Goal: Task Accomplishment & Management: Use online tool/utility

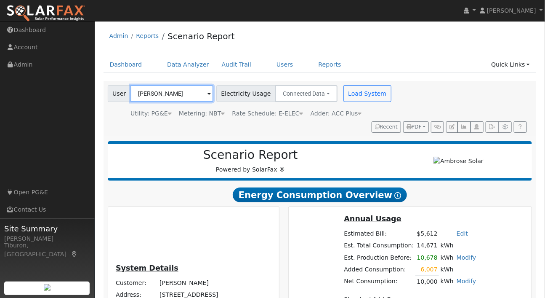
click at [154, 91] on input "[PERSON_NAME]" at bounding box center [171, 93] width 83 height 17
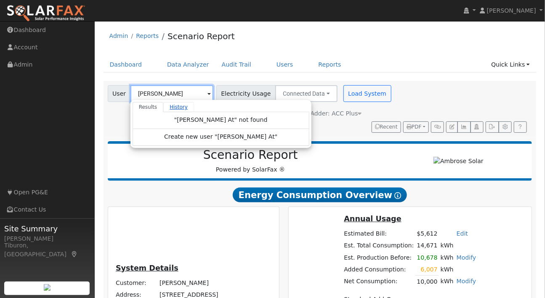
drag, startPoint x: 153, startPoint y: 93, endPoint x: 179, endPoint y: 110, distance: 31.4
click at [153, 93] on input "[PERSON_NAME]" at bounding box center [171, 93] width 83 height 17
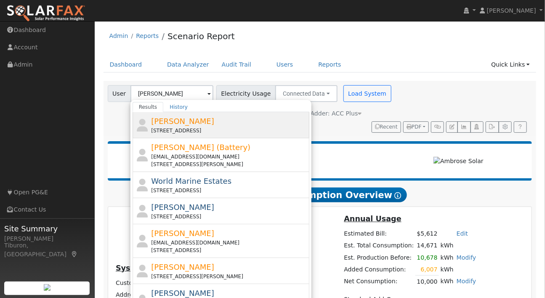
click at [186, 127] on div "[STREET_ADDRESS]" at bounding box center [229, 131] width 156 height 8
type input "[PERSON_NAME]"
type input "Pacific Gas & Electric"
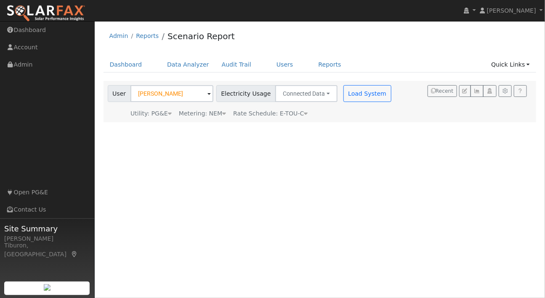
click at [218, 114] on div "Metering: NEM" at bounding box center [202, 113] width 47 height 9
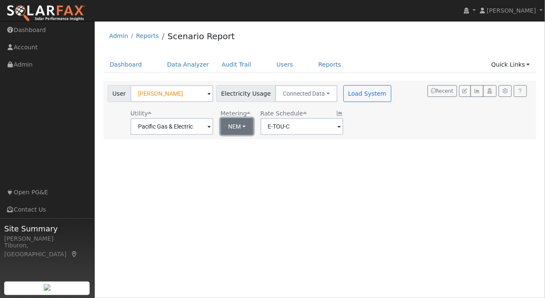
click at [229, 125] on button "NEM" at bounding box center [237, 126] width 33 height 17
click at [242, 158] on link "NBT" at bounding box center [244, 157] width 59 height 12
type input "E-ELEC"
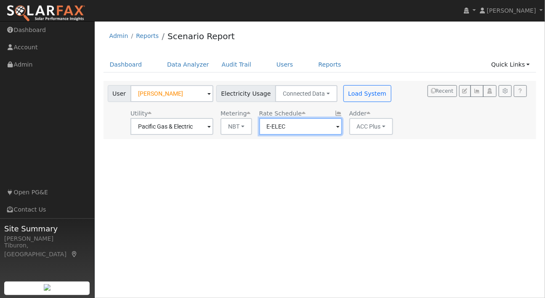
click at [319, 129] on input "E-ELEC" at bounding box center [300, 126] width 83 height 17
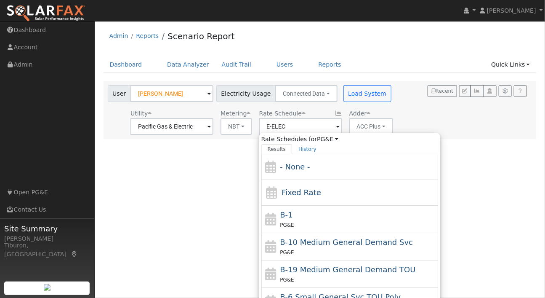
click at [443, 118] on div "User [PERSON_NAME] Account Default Account Default Account [STREET_ADDRESS] Pri…" at bounding box center [318, 108] width 425 height 53
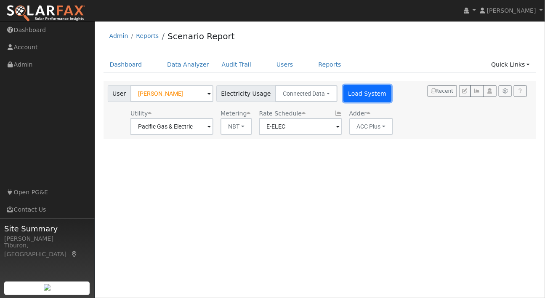
click at [351, 91] on button "Load System" at bounding box center [367, 93] width 48 height 17
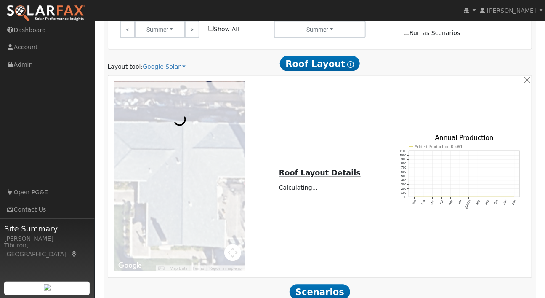
scroll to position [528, 0]
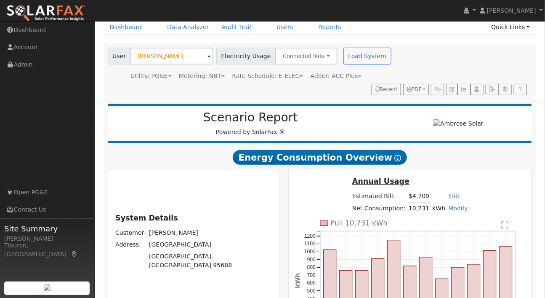
scroll to position [192, 0]
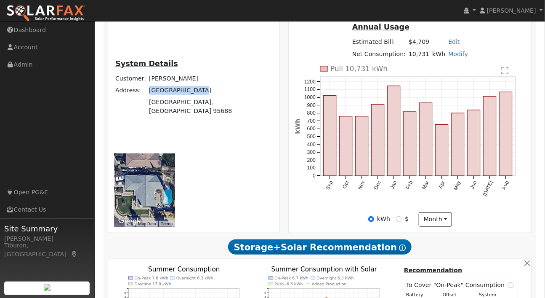
drag, startPoint x: 197, startPoint y: 68, endPoint x: 146, endPoint y: 67, distance: 51.4
click at [148, 84] on td "[GEOGRAPHIC_DATA]" at bounding box center [210, 90] width 125 height 12
type input "$25,039"
type input "$19,200"
type input "$13,272"
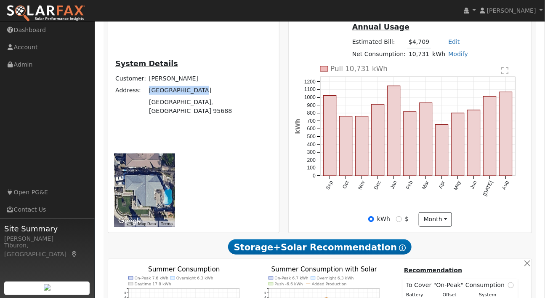
type input "7.2"
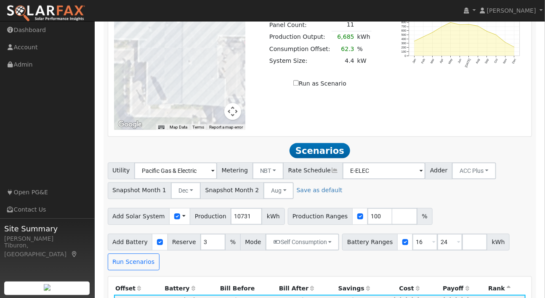
copy td "[GEOGRAPHIC_DATA]"
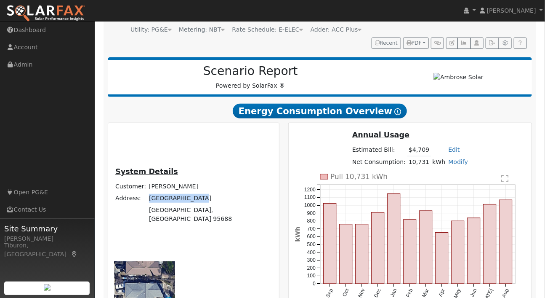
scroll to position [137, 0]
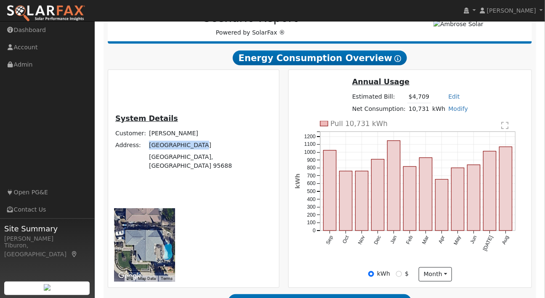
copy td "[GEOGRAPHIC_DATA]"
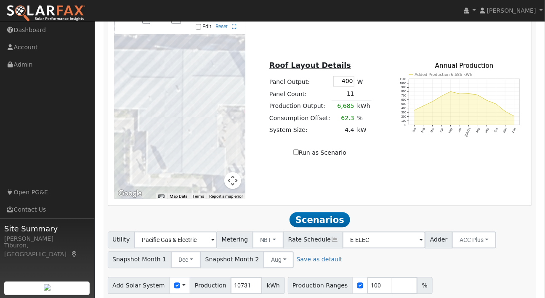
scroll to position [632, 0]
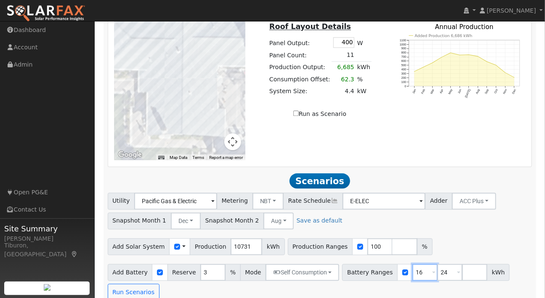
click at [412, 263] on input "16" at bounding box center [424, 271] width 25 height 17
drag, startPoint x: 416, startPoint y: 158, endPoint x: 394, endPoint y: 154, distance: 22.3
click at [394, 263] on div "Battery Ranges 16 Overrides Reserve % Mode None None Self Consumption Peak Savi…" at bounding box center [426, 271] width 168 height 17
type input "13.5"
drag, startPoint x: 442, startPoint y: 157, endPoint x: 417, endPoint y: 156, distance: 24.4
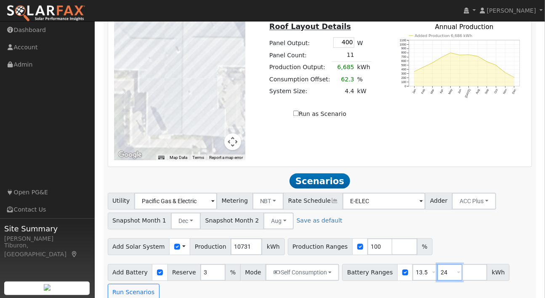
click at [417, 263] on div "Battery Ranges 13.5 Overrides Reserve % Mode None None Self Consumption Peak Sa…" at bounding box center [426, 271] width 168 height 17
type input "27"
drag, startPoint x: 370, startPoint y: 130, endPoint x: 338, endPoint y: 132, distance: 32.0
click at [338, 238] on div "Production Ranges 100 %" at bounding box center [360, 246] width 145 height 17
type input "140"
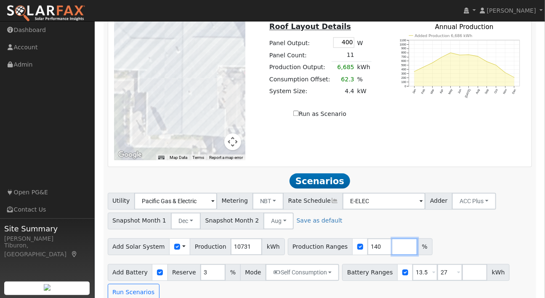
click at [396, 238] on input "number" at bounding box center [404, 246] width 25 height 17
type input "150"
click at [417, 238] on input "number" at bounding box center [429, 246] width 25 height 17
type input "160"
click at [442, 238] on input "number" at bounding box center [454, 246] width 25 height 17
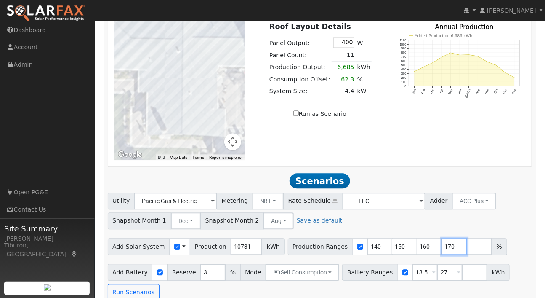
type input "170"
click at [505, 187] on div "Scenario Report Powered by SolarFax ® Energy Consumption Overview Show Help Thi…" at bounding box center [320, 234] width 433 height 1459
click at [130, 283] on button "Run Scenarios" at bounding box center [134, 291] width 52 height 17
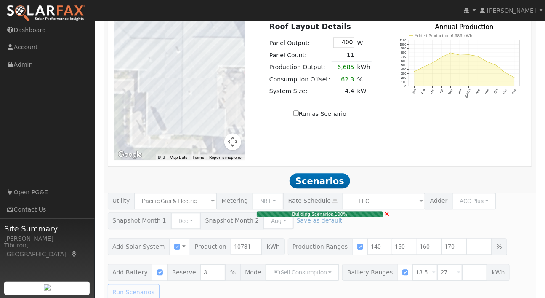
type input "$37,557"
type input "$16,200"
type input "$16,127"
type input "10.7"
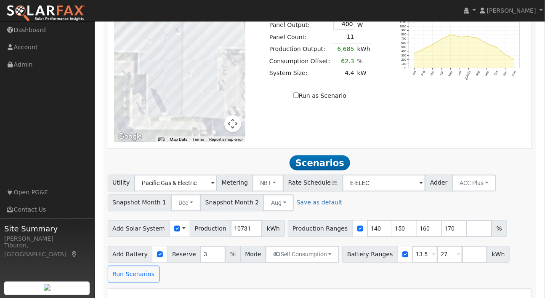
scroll to position [664, 0]
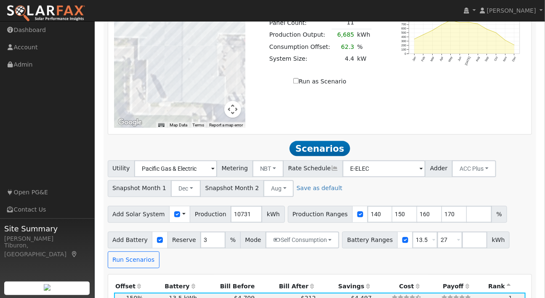
click at [295, 280] on th "Bill After" at bounding box center [286, 286] width 61 height 12
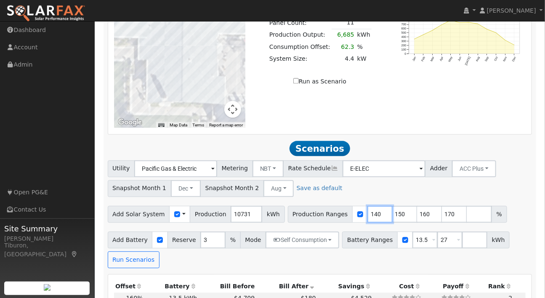
drag, startPoint x: 370, startPoint y: 98, endPoint x: 345, endPoint y: 97, distance: 24.8
click at [345, 205] on div "Production Ranges 140 150 160 170 %" at bounding box center [397, 213] width 219 height 17
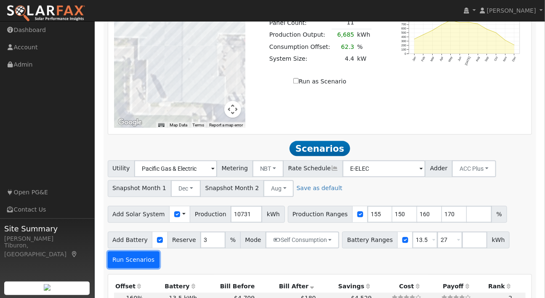
type input "150"
type input "155"
click at [126, 251] on button "Run Scenarios" at bounding box center [134, 259] width 52 height 17
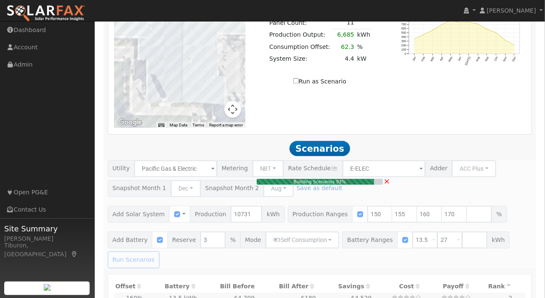
type input "$38,810"
type input "$16,503"
type input "11.1"
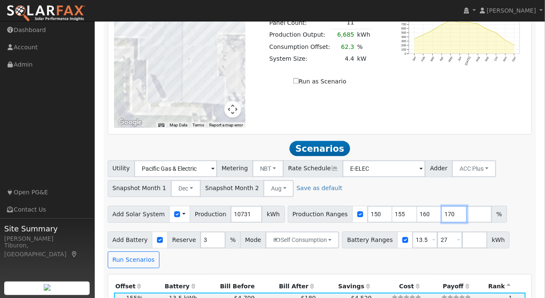
drag, startPoint x: 444, startPoint y: 99, endPoint x: 423, endPoint y: 98, distance: 21.1
click at [423, 205] on div "Production Ranges 150 155 160 170 %" at bounding box center [397, 213] width 219 height 17
drag, startPoint x: 420, startPoint y: 97, endPoint x: 397, endPoint y: 97, distance: 23.2
click at [397, 205] on div "Production Ranges 150 155 160 %" at bounding box center [385, 213] width 194 height 17
drag, startPoint x: 397, startPoint y: 99, endPoint x: 391, endPoint y: 98, distance: 6.8
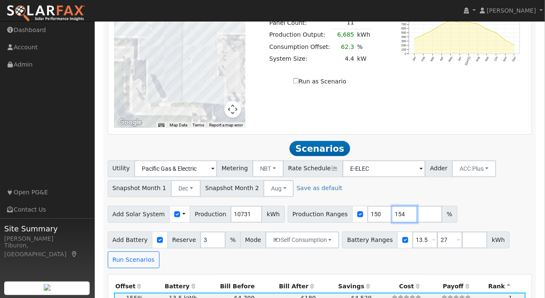
type input "154"
click at [392, 205] on input "154" at bounding box center [404, 213] width 25 height 17
drag, startPoint x: 386, startPoint y: 98, endPoint x: 371, endPoint y: 97, distance: 15.2
click at [371, 205] on div "Production Ranges 150 154 %" at bounding box center [373, 213] width 170 height 17
click at [370, 205] on input "150" at bounding box center [379, 213] width 25 height 17
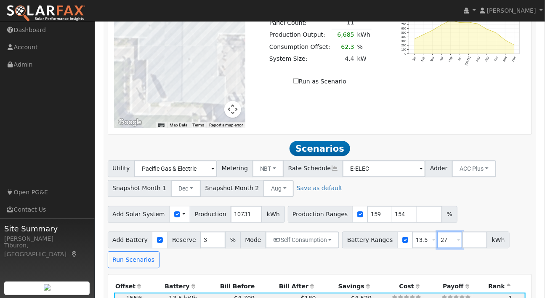
type input "154"
type input "159"
drag, startPoint x: 445, startPoint y: 125, endPoint x: 418, endPoint y: 121, distance: 27.1
click at [418, 231] on div "Battery Ranges 13.5 Overrides Reserve % Mode None None Self Consumption Peak Sa…" at bounding box center [426, 239] width 168 height 17
click at [183, 180] on button "Dec" at bounding box center [186, 188] width 30 height 17
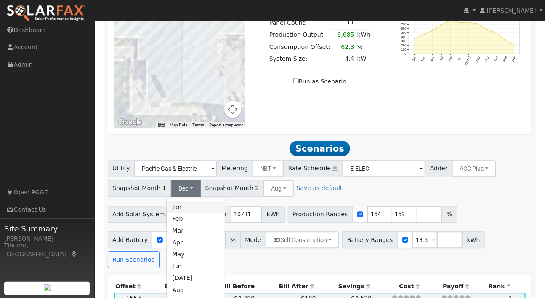
click at [179, 201] on link "Jan" at bounding box center [196, 207] width 59 height 12
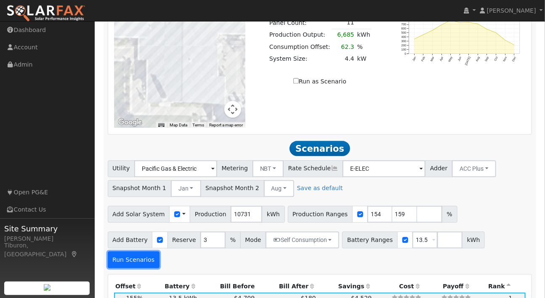
click at [160, 251] on button "Run Scenarios" at bounding box center [134, 259] width 52 height 17
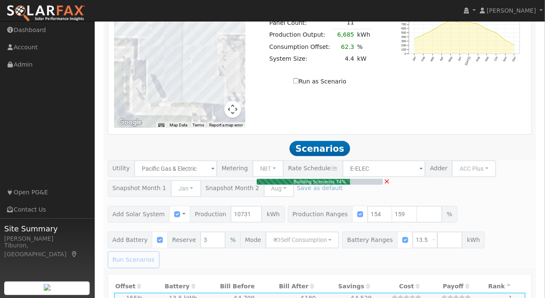
type input "$38,561"
type input "$16,428"
type input "11.0"
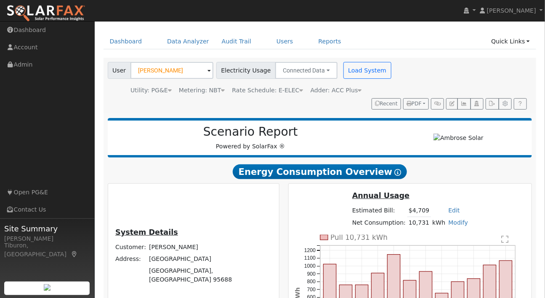
scroll to position [59, 0]
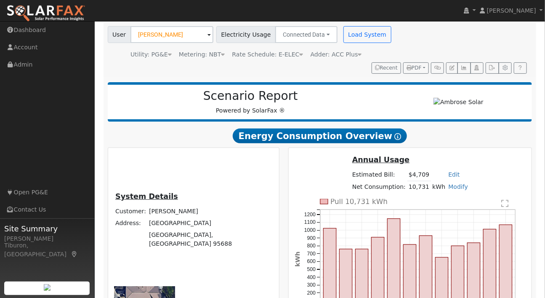
click at [192, 217] on td "[GEOGRAPHIC_DATA]" at bounding box center [210, 223] width 125 height 12
drag, startPoint x: 146, startPoint y: 200, endPoint x: 165, endPoint y: 221, distance: 28.0
click at [165, 221] on tbody "Customer: [PERSON_NAME] Address: [STREET_ADDRESS]" at bounding box center [193, 227] width 159 height 45
copy tbody "[STREET_ADDRESS]"
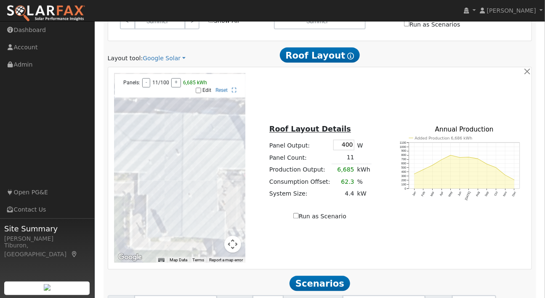
scroll to position [585, 0]
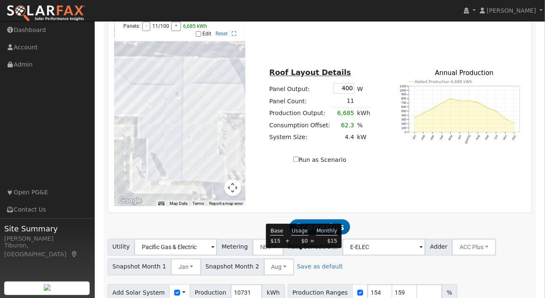
type input "$39,811"
type input "$16,803"
type input "11.4"
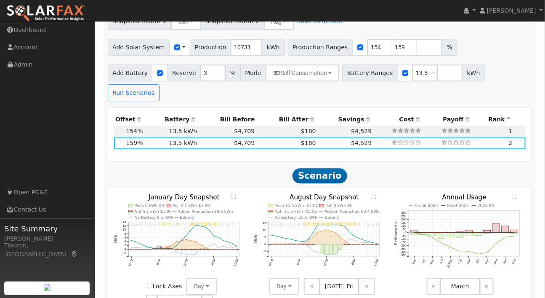
scroll to position [792, 0]
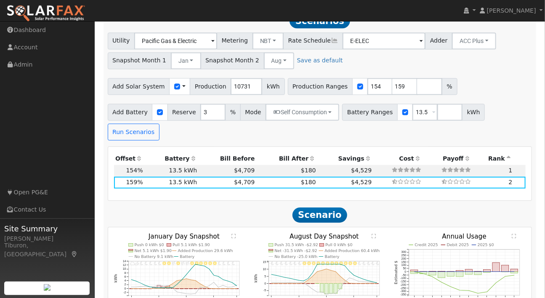
checkbox input "true"
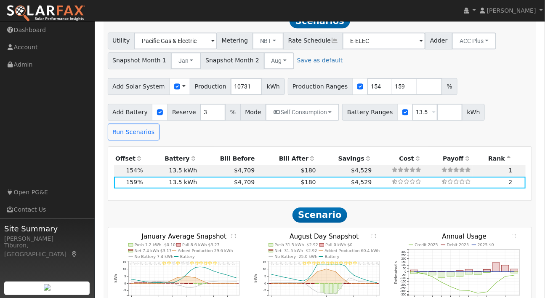
click at [234, 233] on text "" at bounding box center [233, 235] width 4 height 5
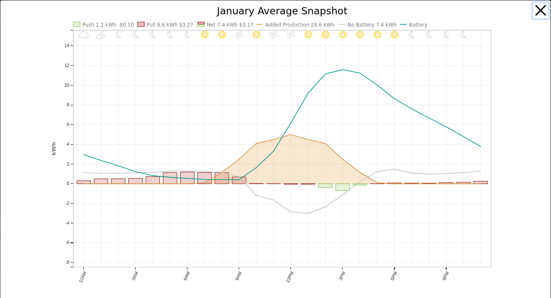
click at [533, 9] on button "button" at bounding box center [541, 11] width 16 height 16
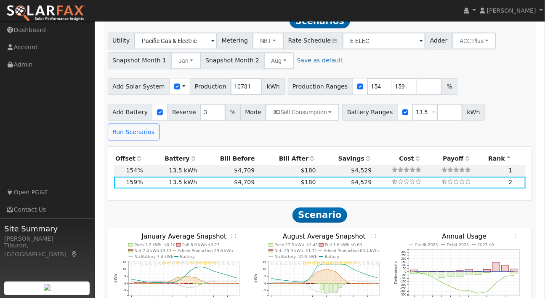
click at [374, 233] on text "" at bounding box center [374, 235] width 4 height 5
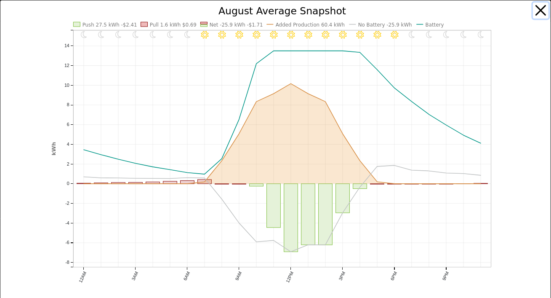
click at [537, 8] on button "button" at bounding box center [541, 11] width 16 height 16
